Goal: Find specific page/section: Find specific page/section

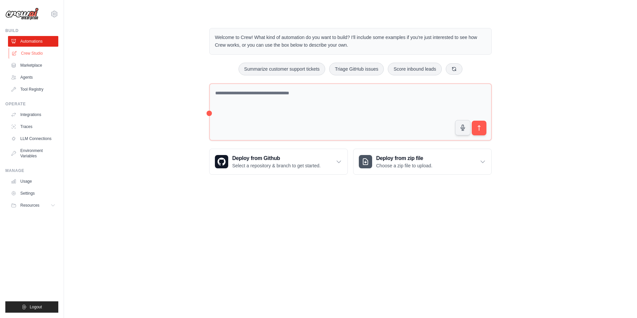
click at [46, 53] on link "Crew Studio" at bounding box center [34, 53] width 50 height 11
